Goal: Information Seeking & Learning: Learn about a topic

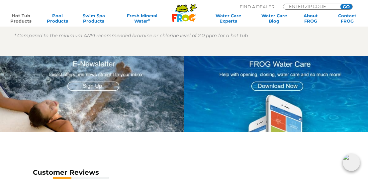
scroll to position [547, 0]
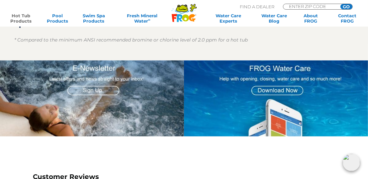
click at [288, 94] on img at bounding box center [276, 98] width 184 height 76
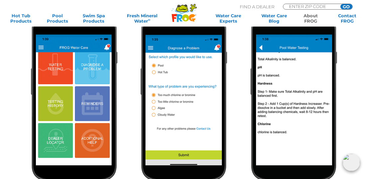
scroll to position [267, 0]
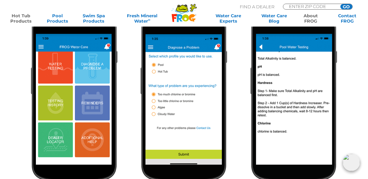
click at [16, 20] on link "Hot Tub Products" at bounding box center [21, 18] width 28 height 11
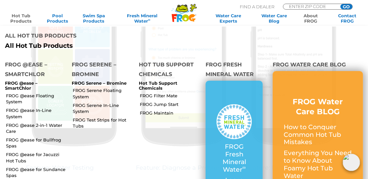
scroll to position [308, 0]
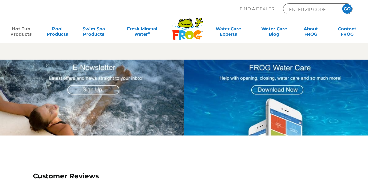
scroll to position [547, 0]
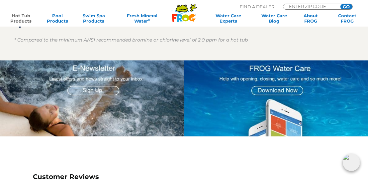
click at [284, 91] on img at bounding box center [276, 98] width 184 height 76
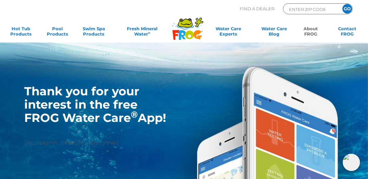
scroll to position [37, 0]
